Goal: Transaction & Acquisition: Purchase product/service

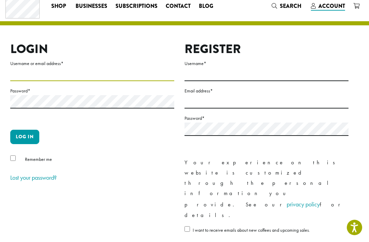
click at [72, 71] on input "Username or email address *" at bounding box center [92, 74] width 164 height 13
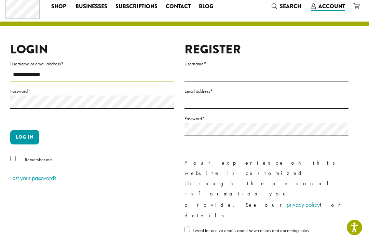
type input "**********"
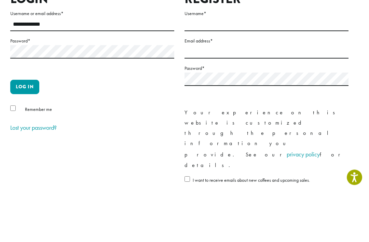
click at [25, 130] on button "Log in" at bounding box center [24, 137] width 29 height 14
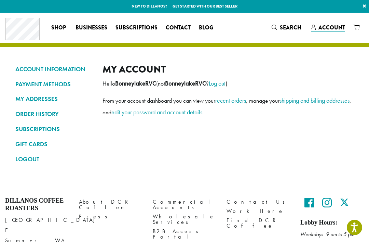
click at [32, 70] on link "ACCOUNT INFORMATION" at bounding box center [53, 69] width 77 height 12
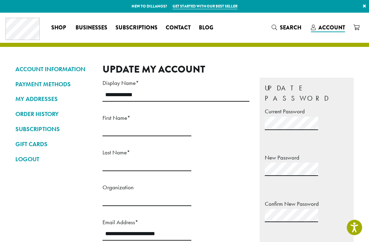
click at [30, 100] on link "MY ADDRESSES" at bounding box center [53, 99] width 77 height 12
click at [30, 112] on link "ORDER HISTORY" at bounding box center [53, 114] width 77 height 12
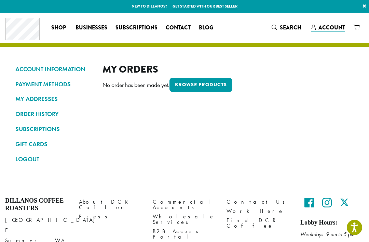
click at [220, 83] on link "Browse products" at bounding box center [200, 85] width 63 height 14
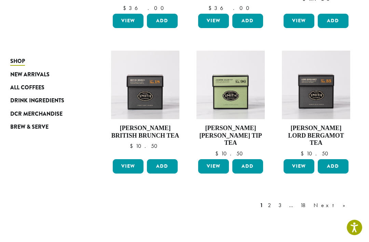
scroll to position [560, 0]
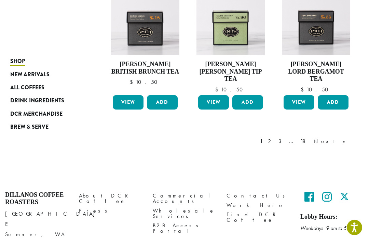
click at [35, 88] on span "All Coffees" at bounding box center [27, 87] width 34 height 9
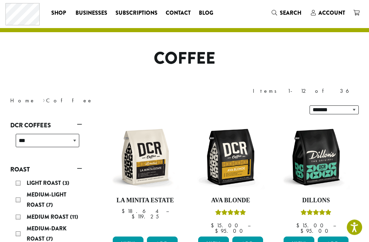
scroll to position [15, 0]
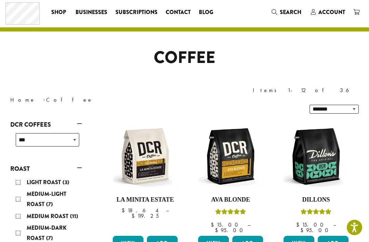
click at [252, 235] on button "Add" at bounding box center [247, 242] width 31 height 14
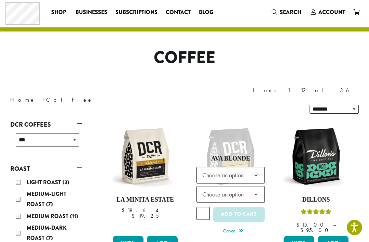
click at [255, 167] on b at bounding box center [256, 175] width 17 height 17
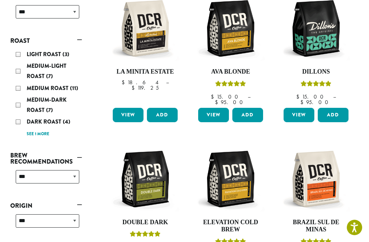
scroll to position [136, 0]
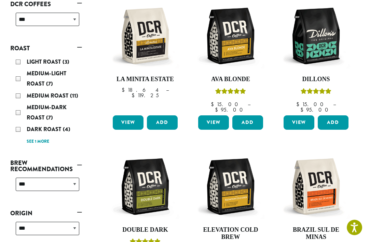
click at [254, 115] on button "Add" at bounding box center [247, 122] width 31 height 14
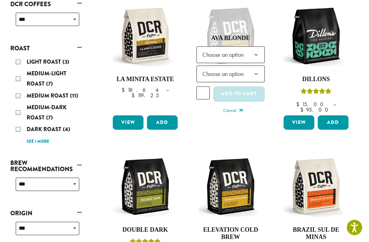
click at [249, 46] on b at bounding box center [256, 54] width 17 height 17
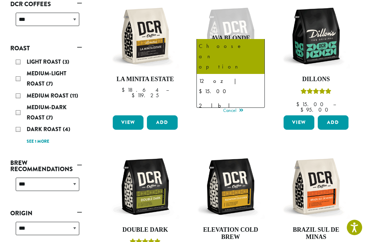
select select "**********"
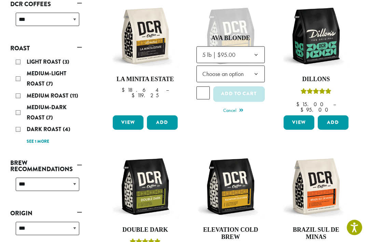
click at [245, 67] on span "Choose an option" at bounding box center [225, 73] width 51 height 13
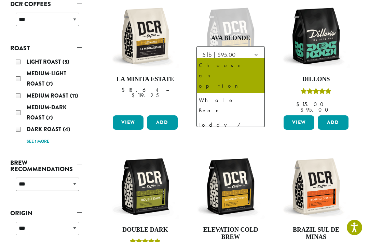
scroll to position [0, 0]
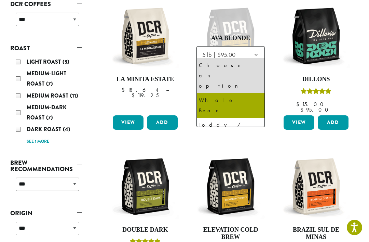
select select "**********"
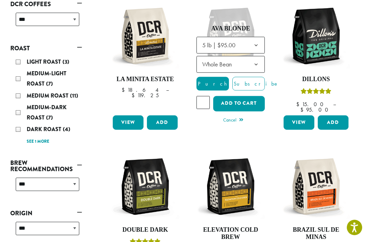
click at [205, 96] on input "*" at bounding box center [202, 102] width 13 height 13
type input "**"
click at [246, 96] on button "Add to cart" at bounding box center [239, 103] width 52 height 15
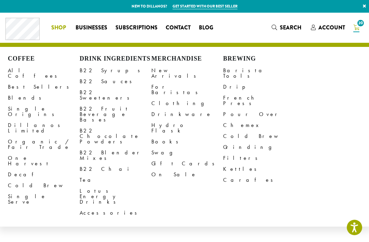
click at [14, 169] on link "Decaf" at bounding box center [44, 174] width 72 height 11
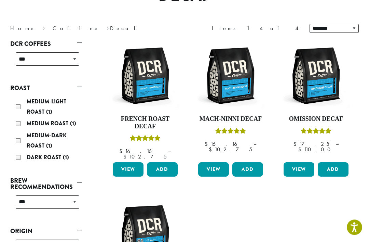
click at [250, 163] on button "Add" at bounding box center [247, 169] width 31 height 14
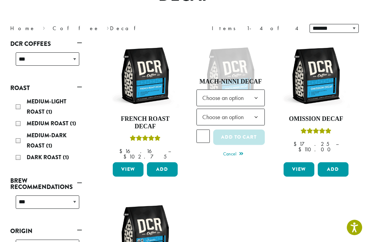
click at [257, 91] on b at bounding box center [256, 98] width 17 height 17
click at [241, 117] on span "Choose an option" at bounding box center [225, 116] width 51 height 13
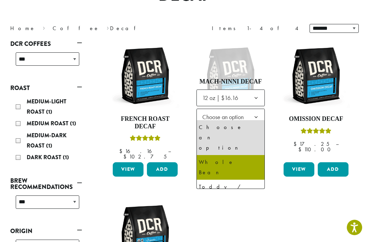
select select "*********"
select select "**********"
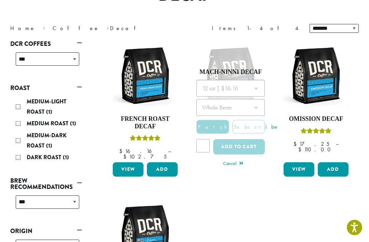
click at [242, 99] on div at bounding box center [230, 119] width 68 height 79
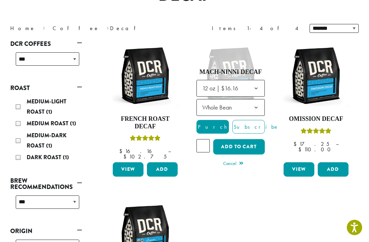
click at [251, 102] on b at bounding box center [256, 107] width 17 height 17
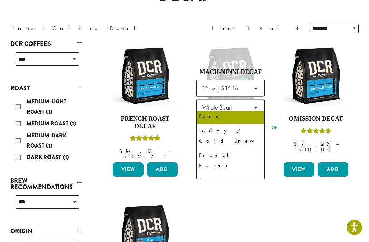
scroll to position [46, 0]
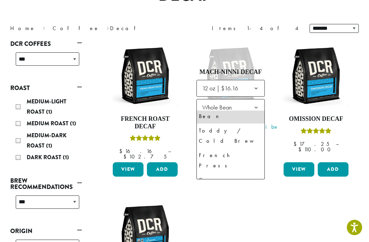
select select "*********"
select select "********"
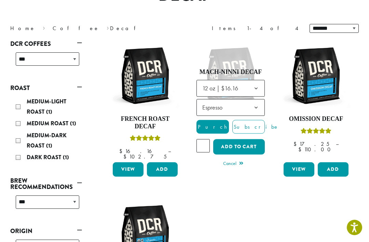
click at [249, 140] on button "Add to cart" at bounding box center [239, 146] width 52 height 15
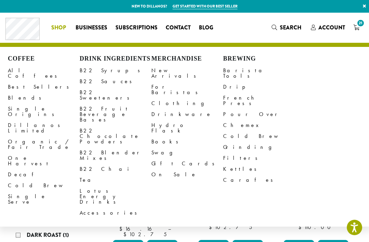
click at [96, 70] on link "B22 Syrups" at bounding box center [116, 70] width 72 height 11
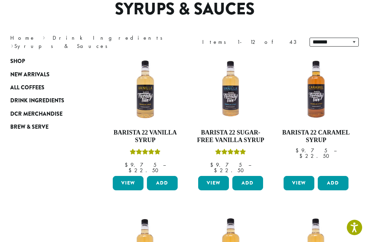
scroll to position [69, 0]
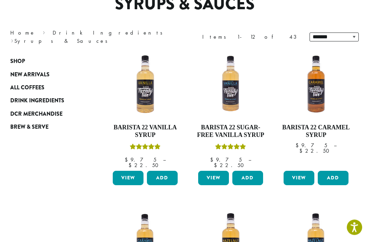
click at [248, 171] on button "Add" at bounding box center [247, 178] width 31 height 14
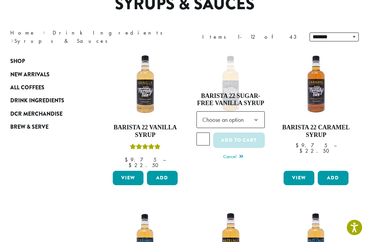
click at [252, 118] on b at bounding box center [256, 119] width 17 height 17
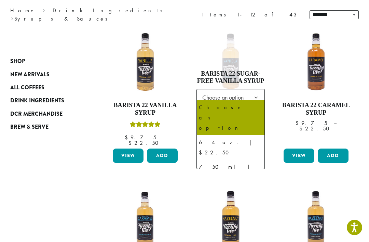
scroll to position [92, 0]
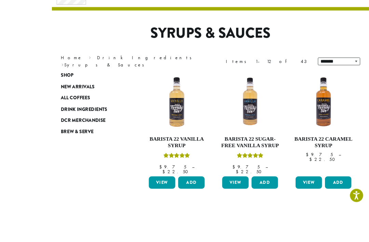
scroll to position [64, 0]
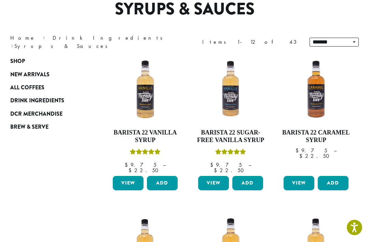
click at [249, 136] on h4 "Barista 22 Sugar-Free Vanilla Syrup" at bounding box center [230, 136] width 68 height 15
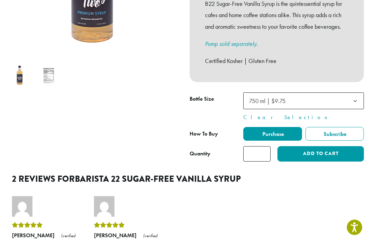
scroll to position [191, 0]
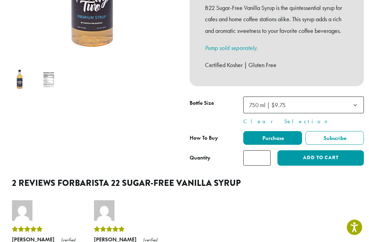
click at [268, 150] on input "*" at bounding box center [256, 157] width 27 height 15
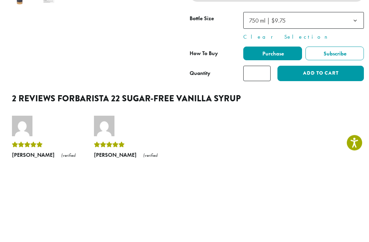
type input "*"
click at [327, 150] on button "Add to cart" at bounding box center [320, 157] width 86 height 15
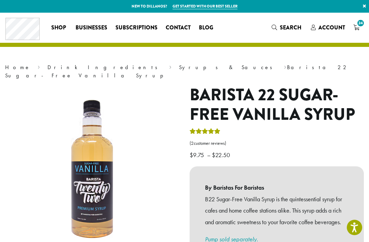
click at [358, 27] on span "24" at bounding box center [360, 22] width 9 height 9
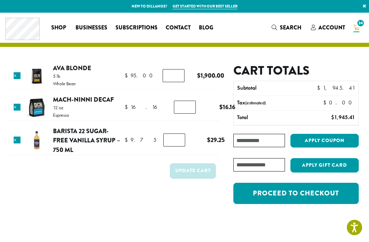
click at [286, 196] on link "Proceed to checkout" at bounding box center [295, 192] width 125 height 21
